Goal: Download file/media

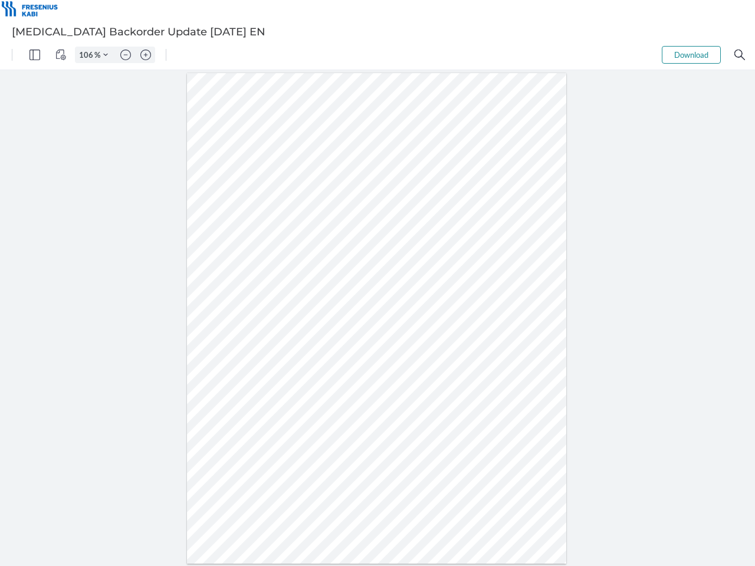
click at [35, 55] on img "Panel" at bounding box center [34, 55] width 11 height 11
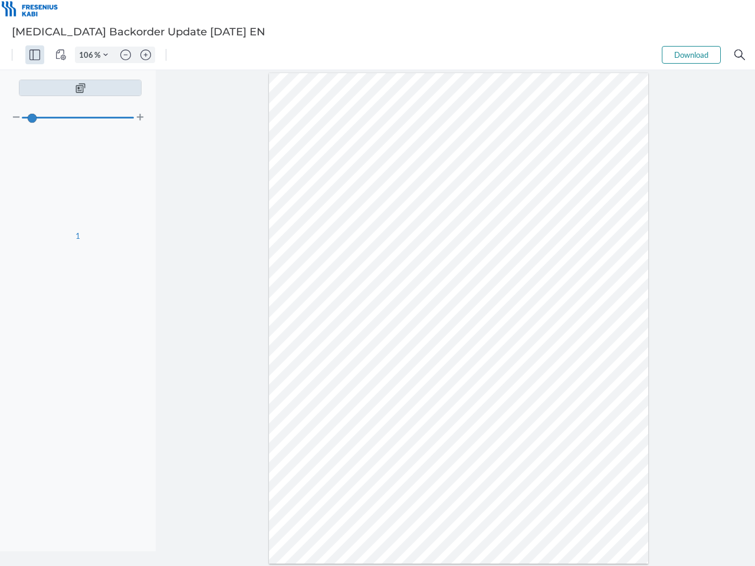
click at [61, 55] on img "View Controls" at bounding box center [60, 55] width 11 height 11
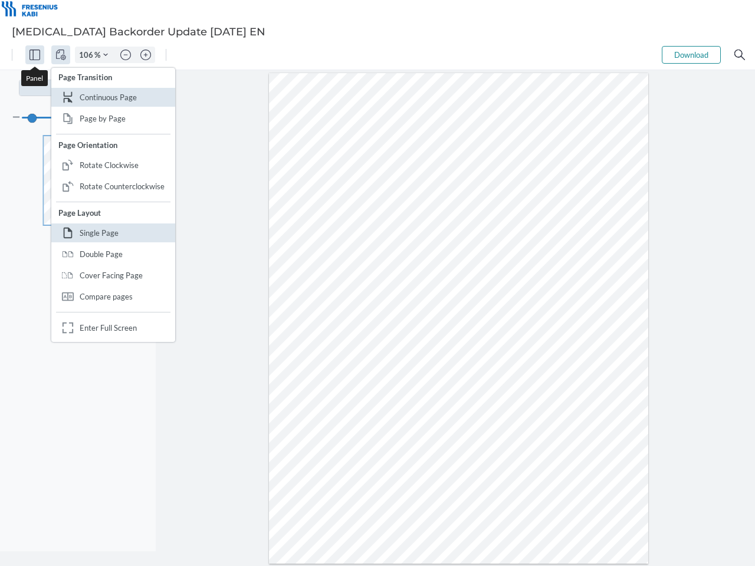
click at [88, 55] on input "106" at bounding box center [84, 55] width 19 height 11
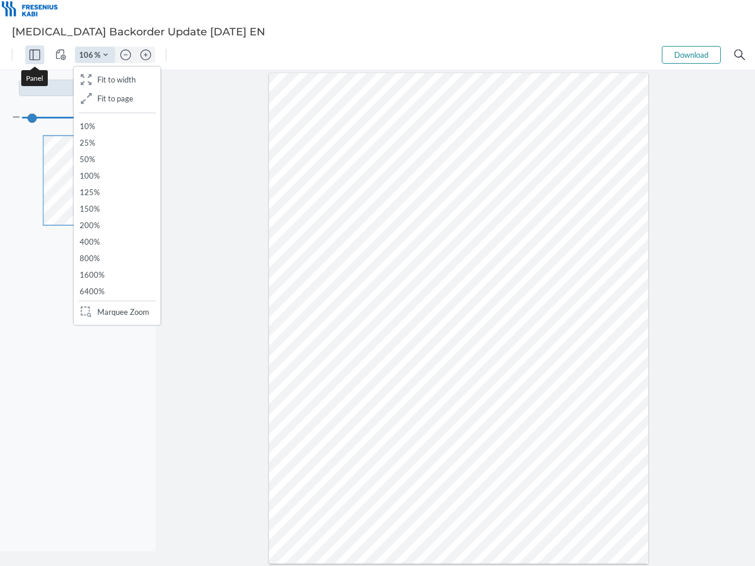
click at [106, 55] on img "Zoom Controls" at bounding box center [105, 54] width 5 height 5
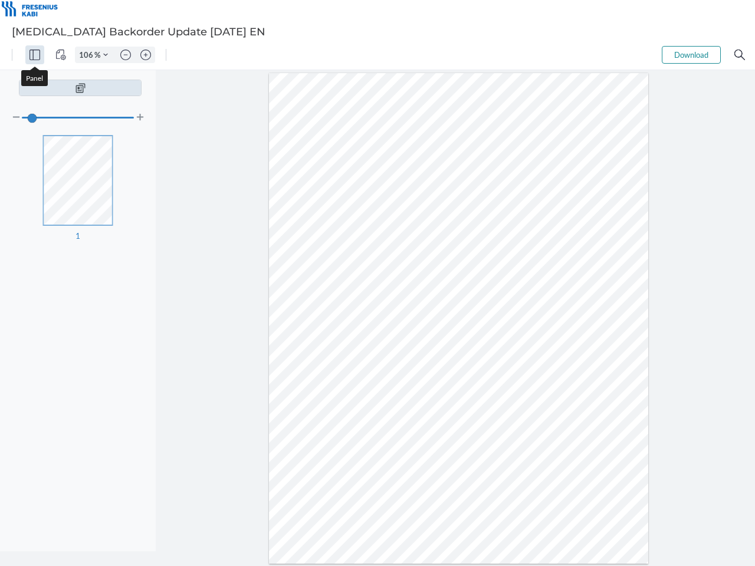
click at [126, 55] on img "Zoom out" at bounding box center [125, 55] width 11 height 11
click at [146, 55] on img "Zoom in" at bounding box center [145, 55] width 11 height 11
type input "106"
click at [691, 55] on button "Download" at bounding box center [691, 55] width 59 height 18
click at [739, 55] on img "Search" at bounding box center [739, 55] width 11 height 11
